Goal: Information Seeking & Learning: Learn about a topic

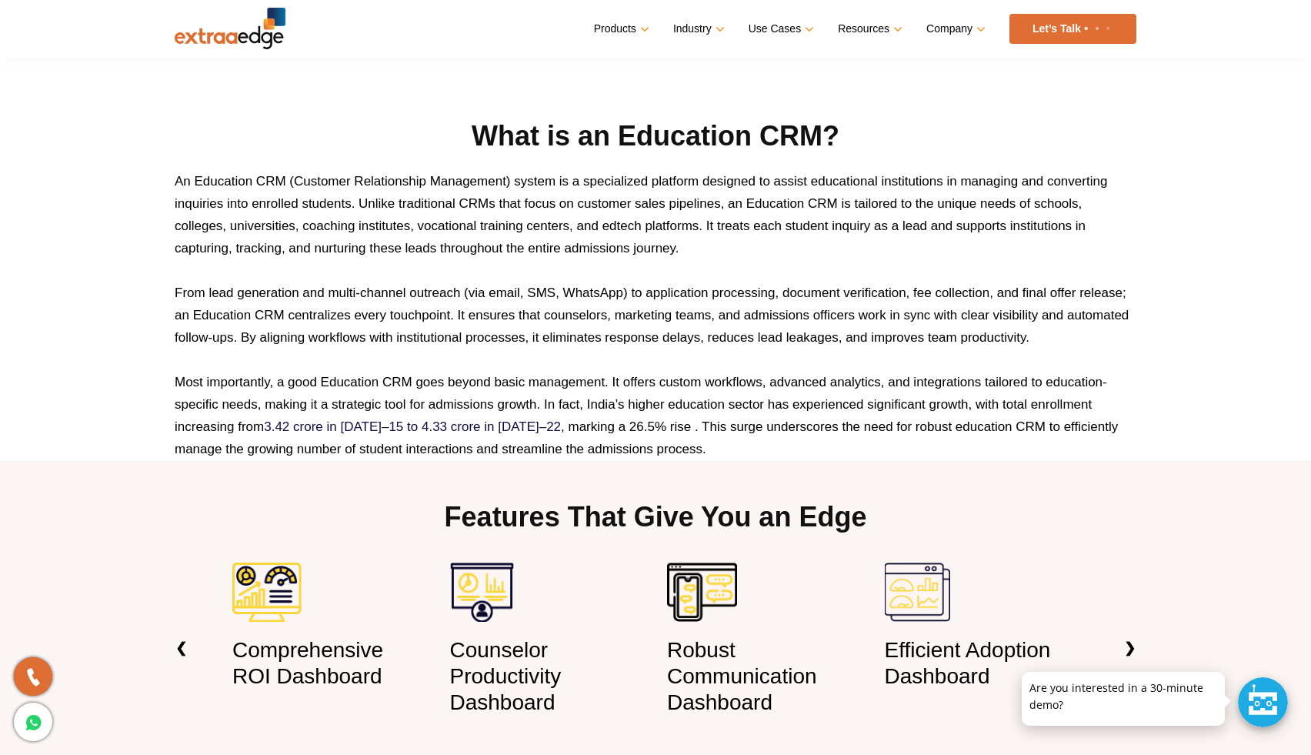
click at [571, 207] on p "An Education CRM (Customer Relationship Management) system is a specialized pla…" at bounding box center [656, 214] width 962 height 89
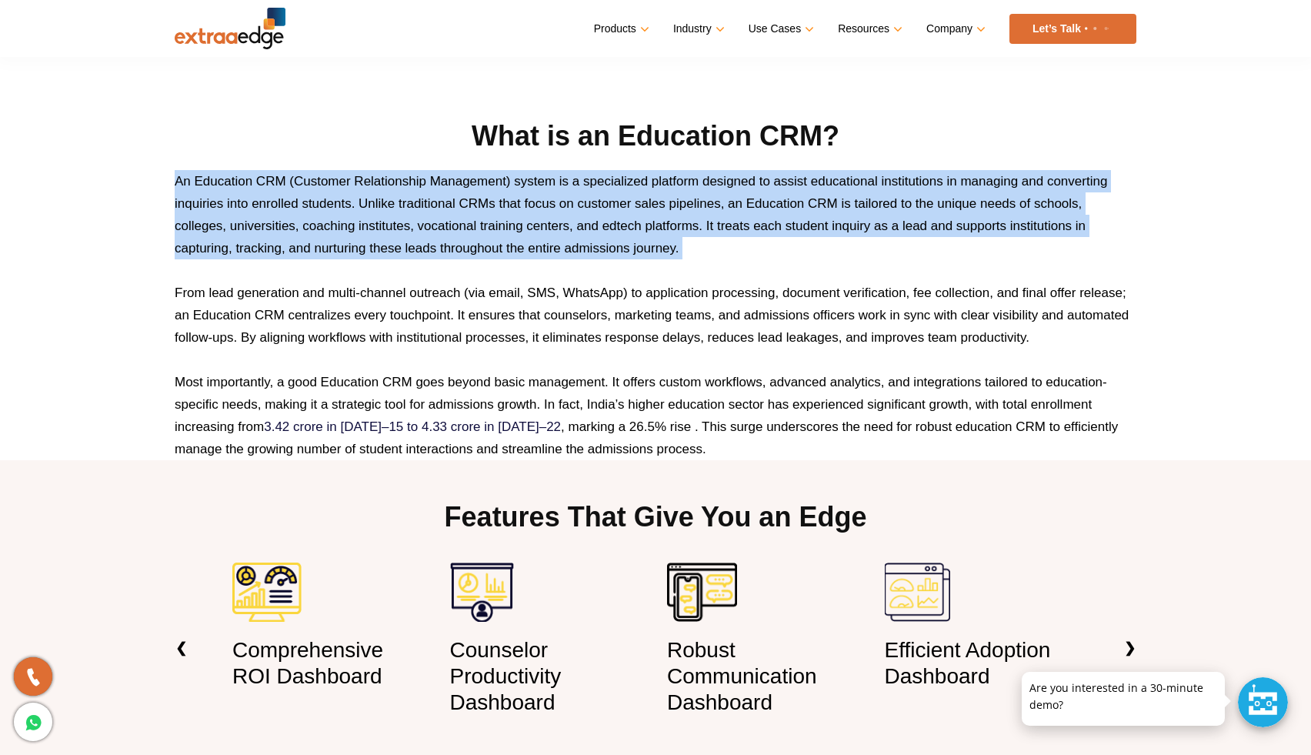
click at [571, 207] on p "An Education CRM (Customer Relationship Management) system is a specialized pla…" at bounding box center [656, 214] width 962 height 89
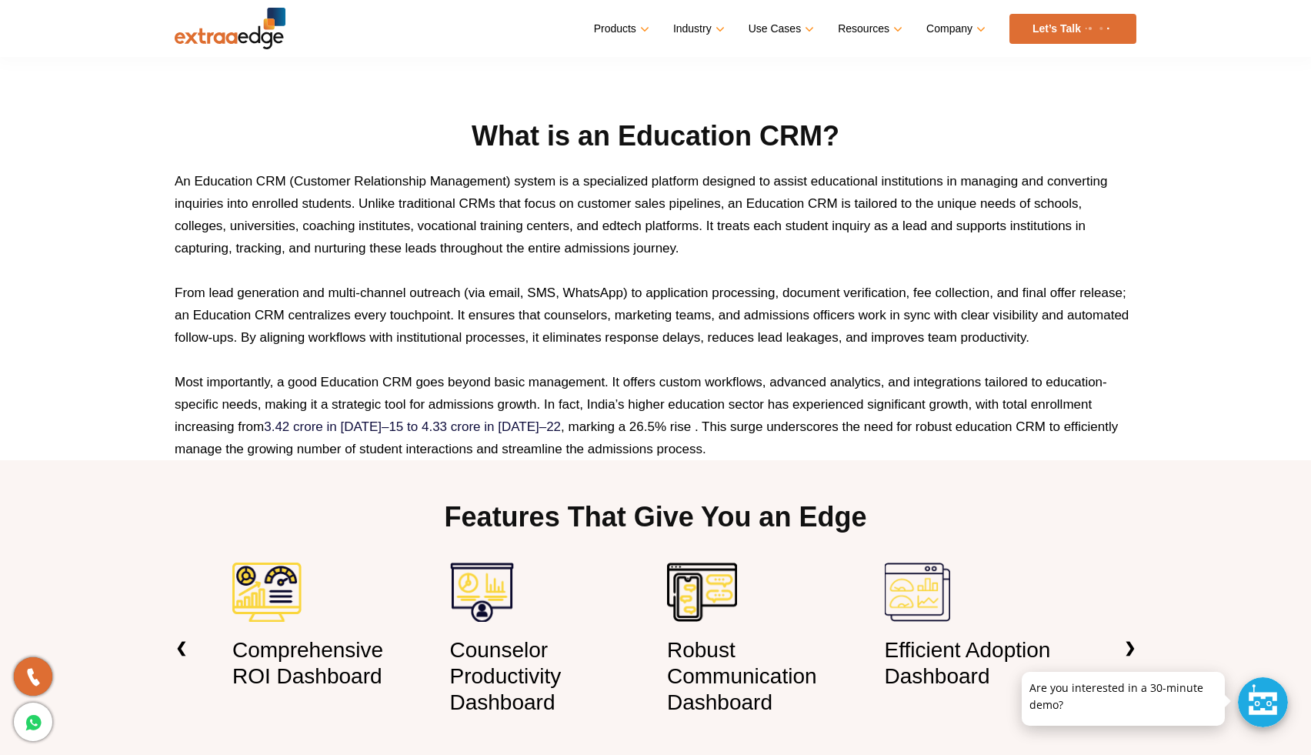
click at [571, 207] on p "An Education CRM (Customer Relationship Management) system is a specialized pla…" at bounding box center [656, 214] width 962 height 89
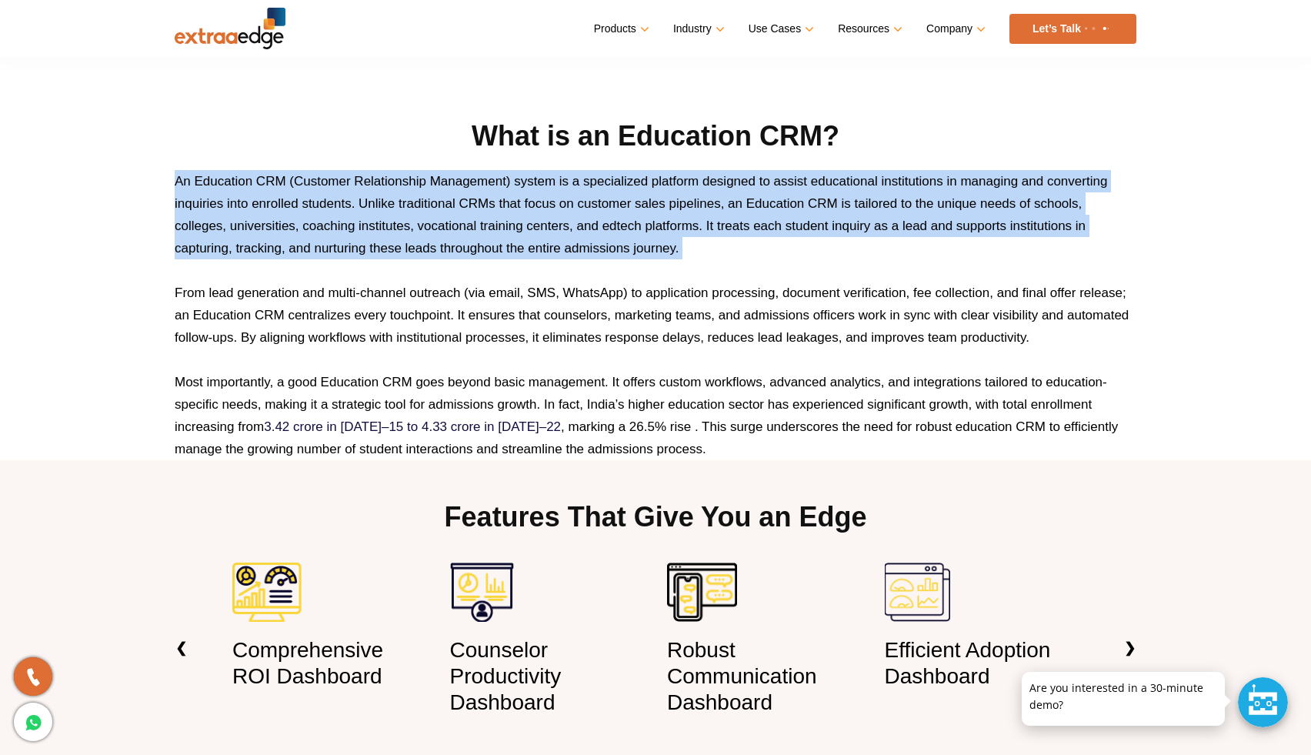
click at [561, 334] on p "From lead generation and multi-channel outreach (via email, SMS, WhatsApp) to a…" at bounding box center [656, 315] width 962 height 67
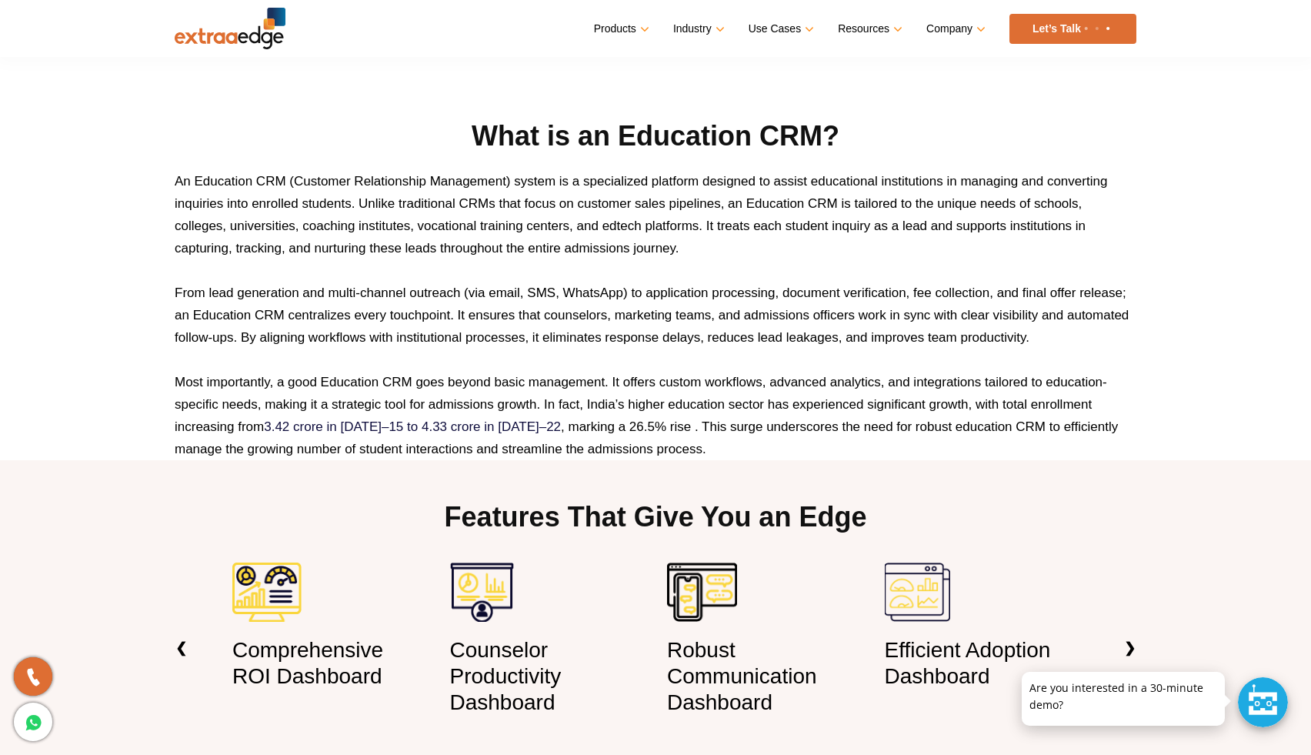
click at [561, 334] on p "From lead generation and multi-channel outreach (via email, SMS, WhatsApp) to a…" at bounding box center [656, 315] width 962 height 67
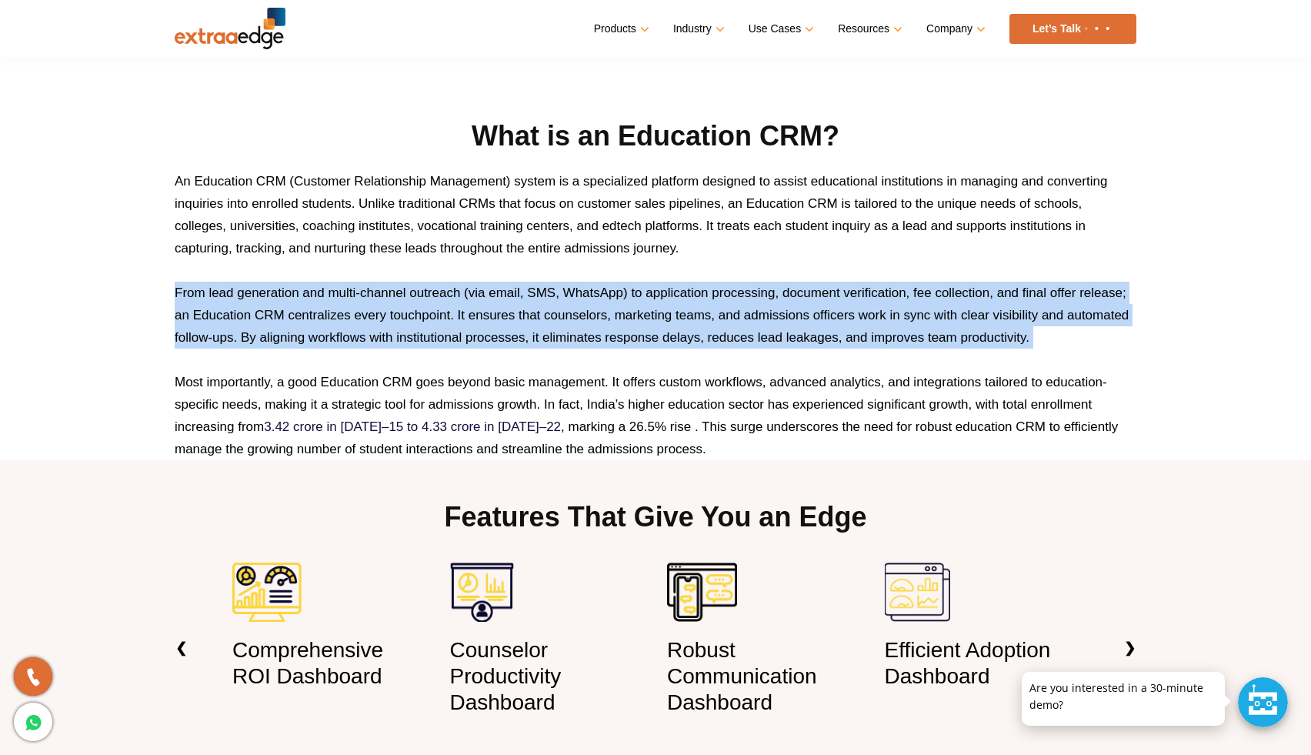
click at [561, 334] on p "From lead generation and multi-channel outreach (via email, SMS, WhatsApp) to a…" at bounding box center [656, 315] width 962 height 67
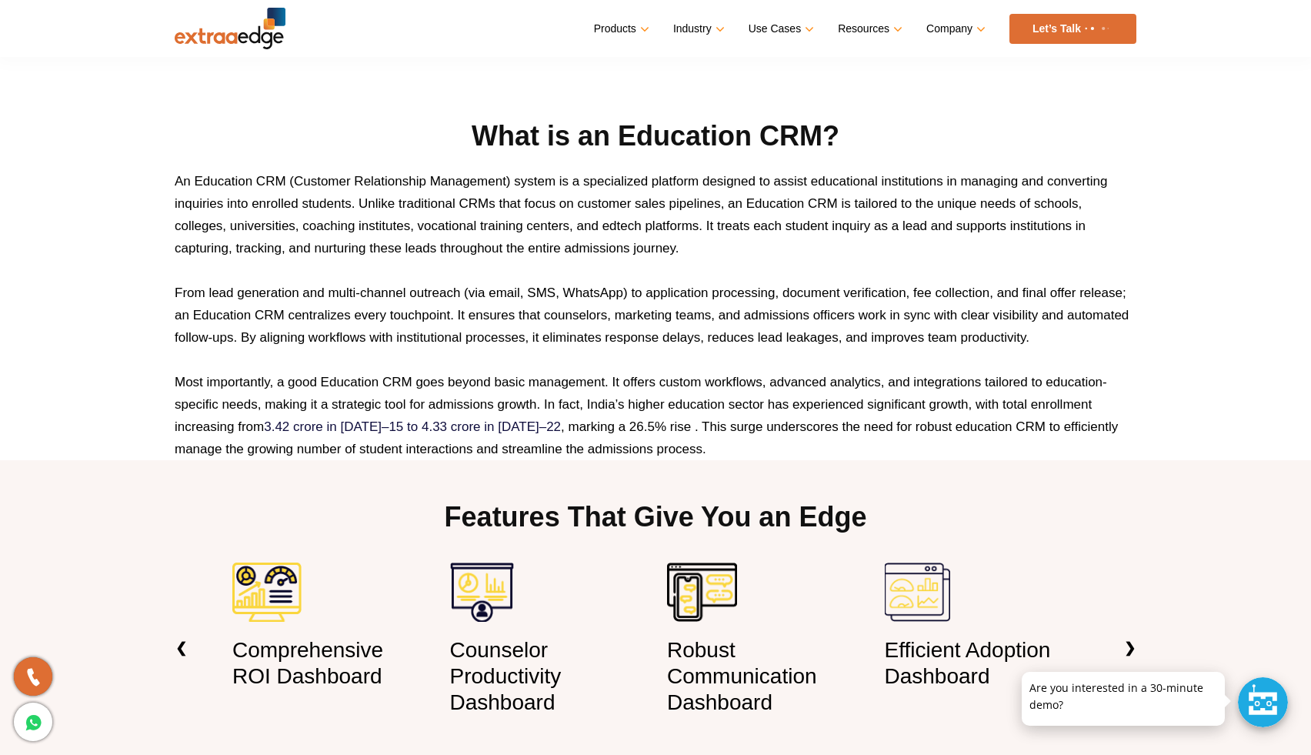
click at [604, 417] on p "Most importantly, a good Education CRM goes beyond basic management. It offers …" at bounding box center [656, 415] width 962 height 89
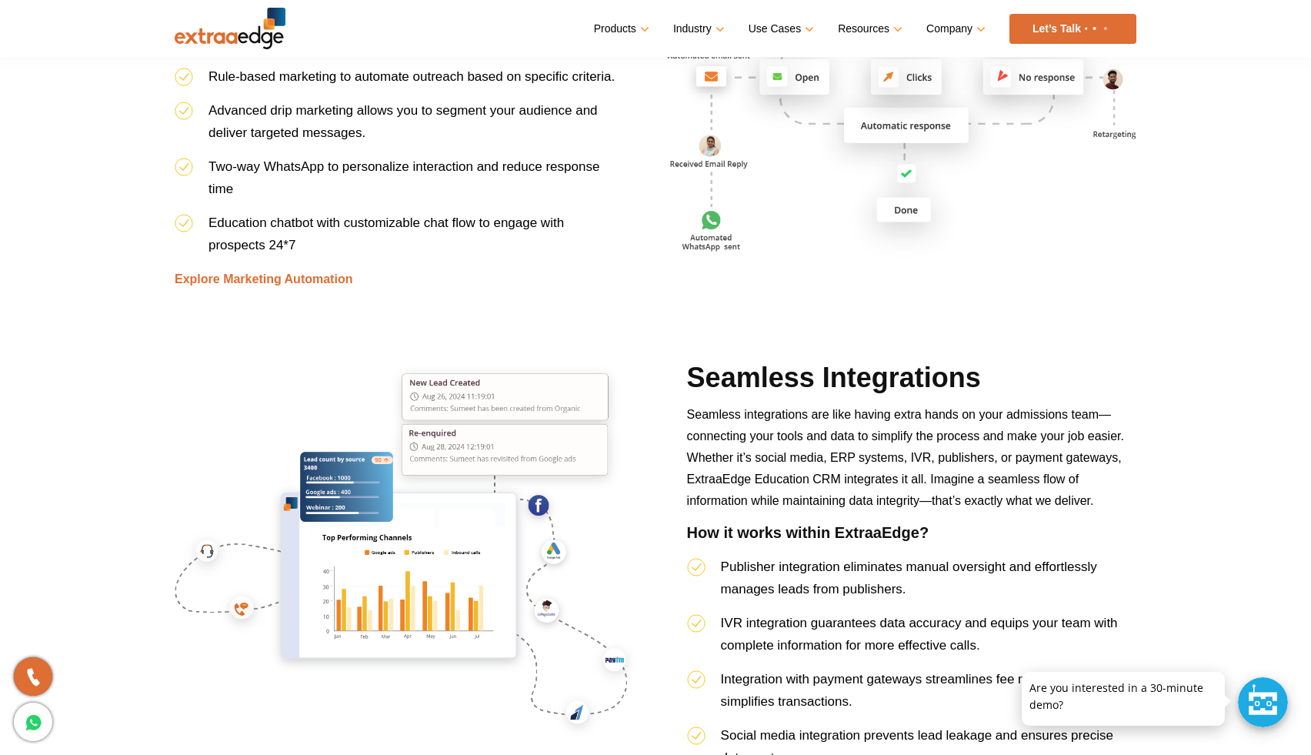
scroll to position [3950, 0]
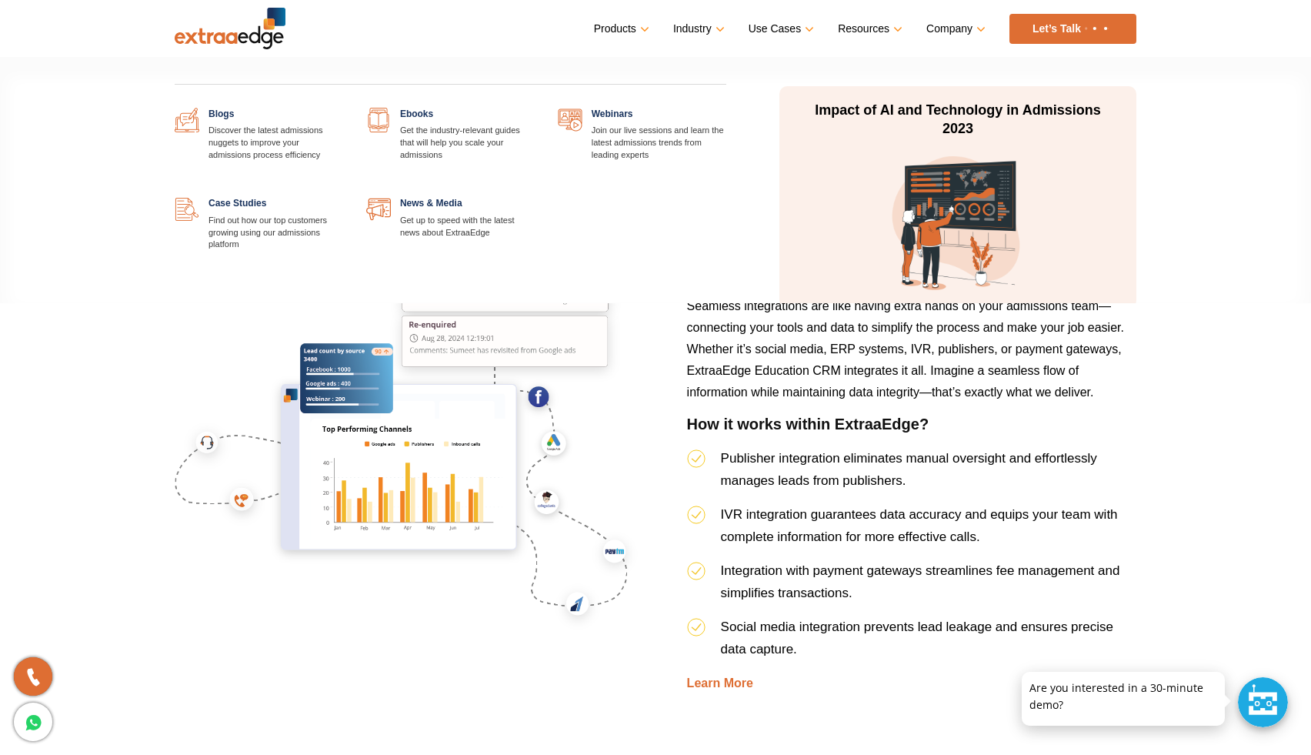
click at [890, 29] on link "Resources" at bounding box center [869, 29] width 62 height 22
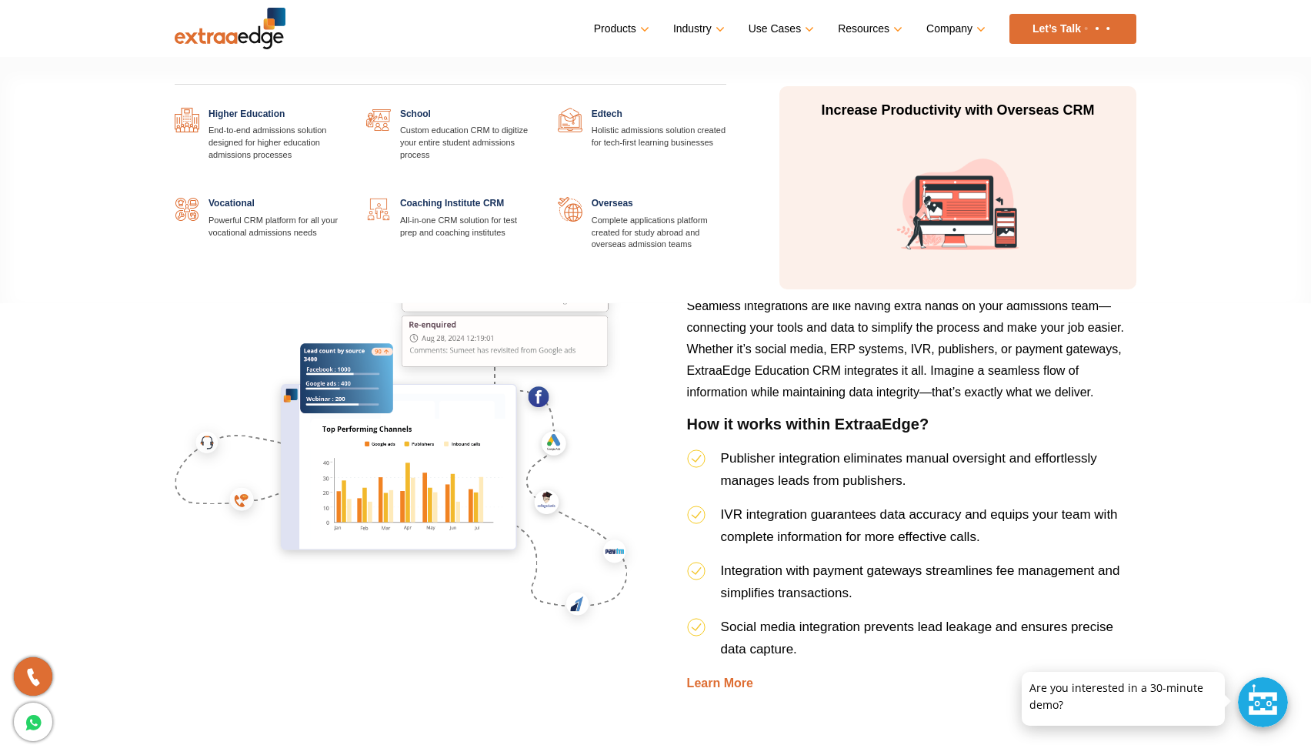
click at [535, 197] on link at bounding box center [535, 197] width 0 height 0
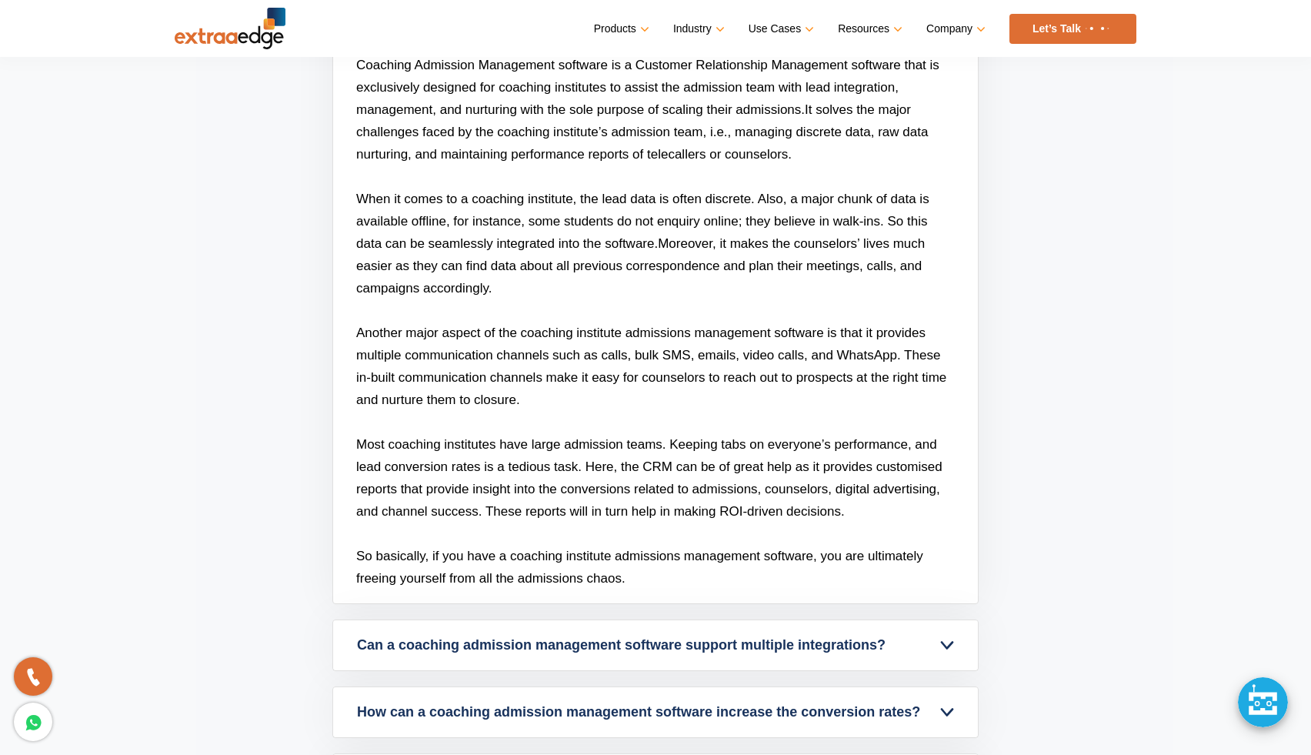
scroll to position [5476, 0]
